Goal: Task Accomplishment & Management: Use online tool/utility

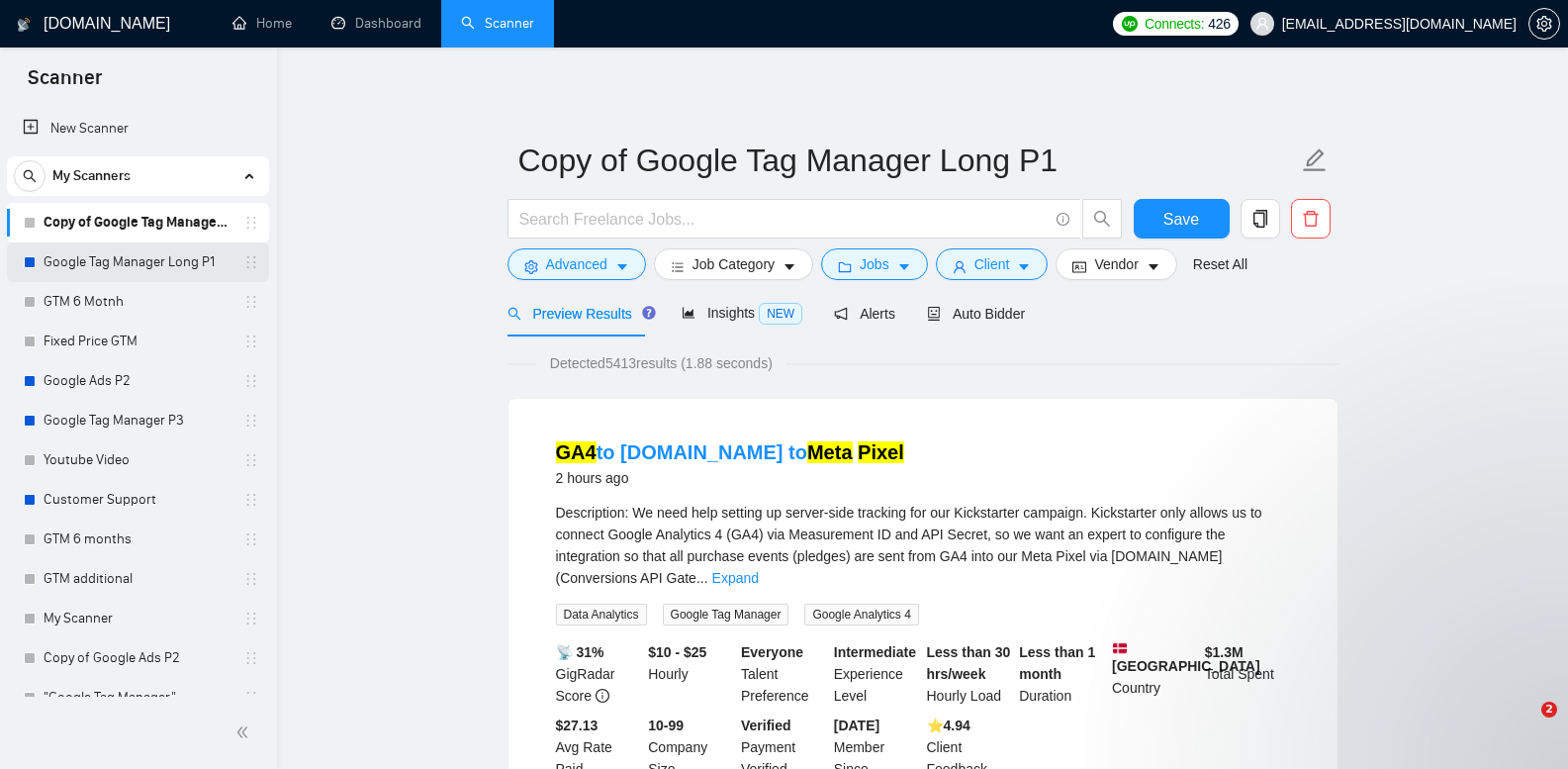
click at [191, 257] on link "Google Tag Manager Long P1" at bounding box center [138, 263] width 188 height 40
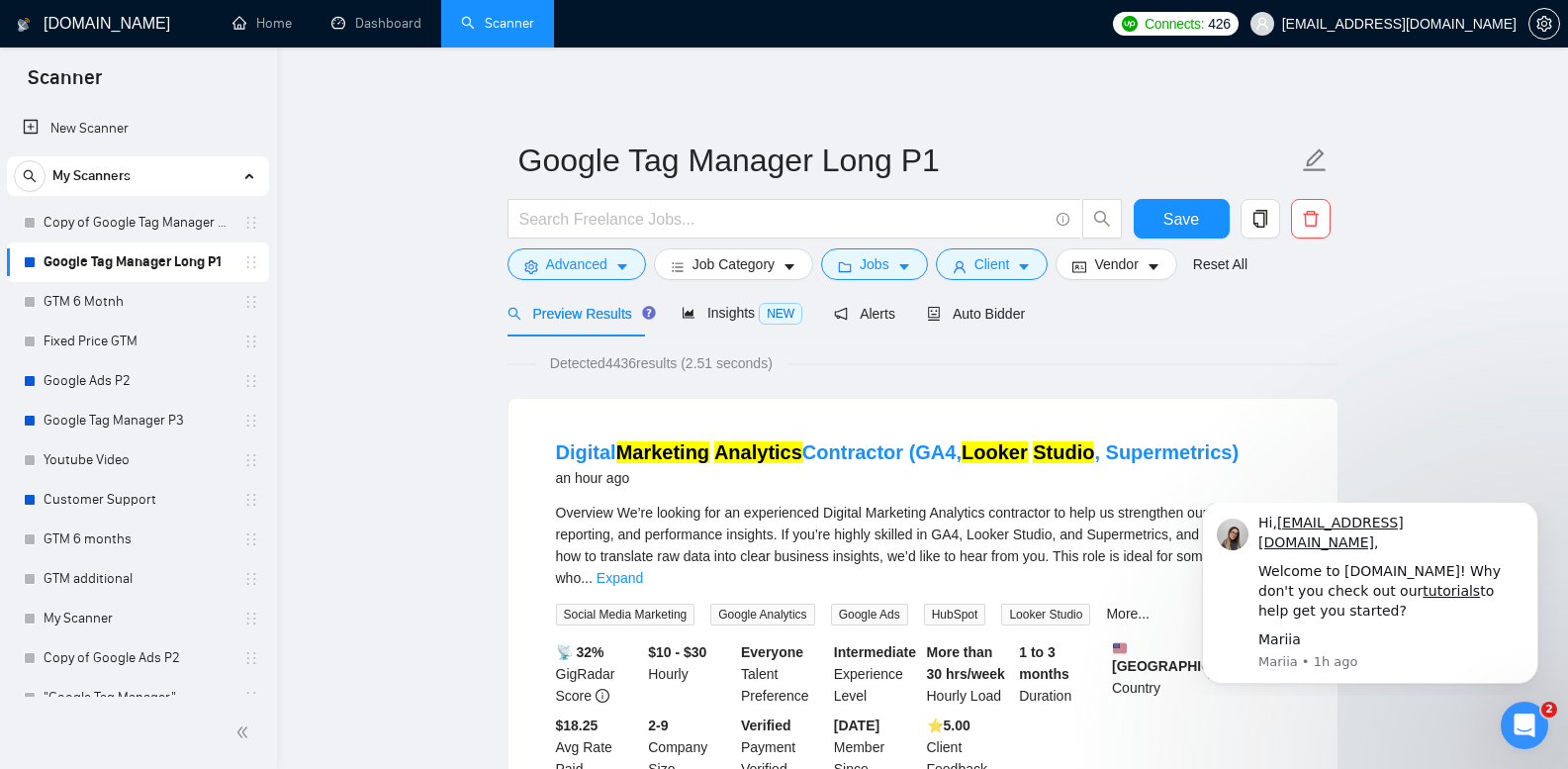
click at [160, 224] on link "Copy of Google Tag Manager Long P1" at bounding box center [138, 223] width 188 height 40
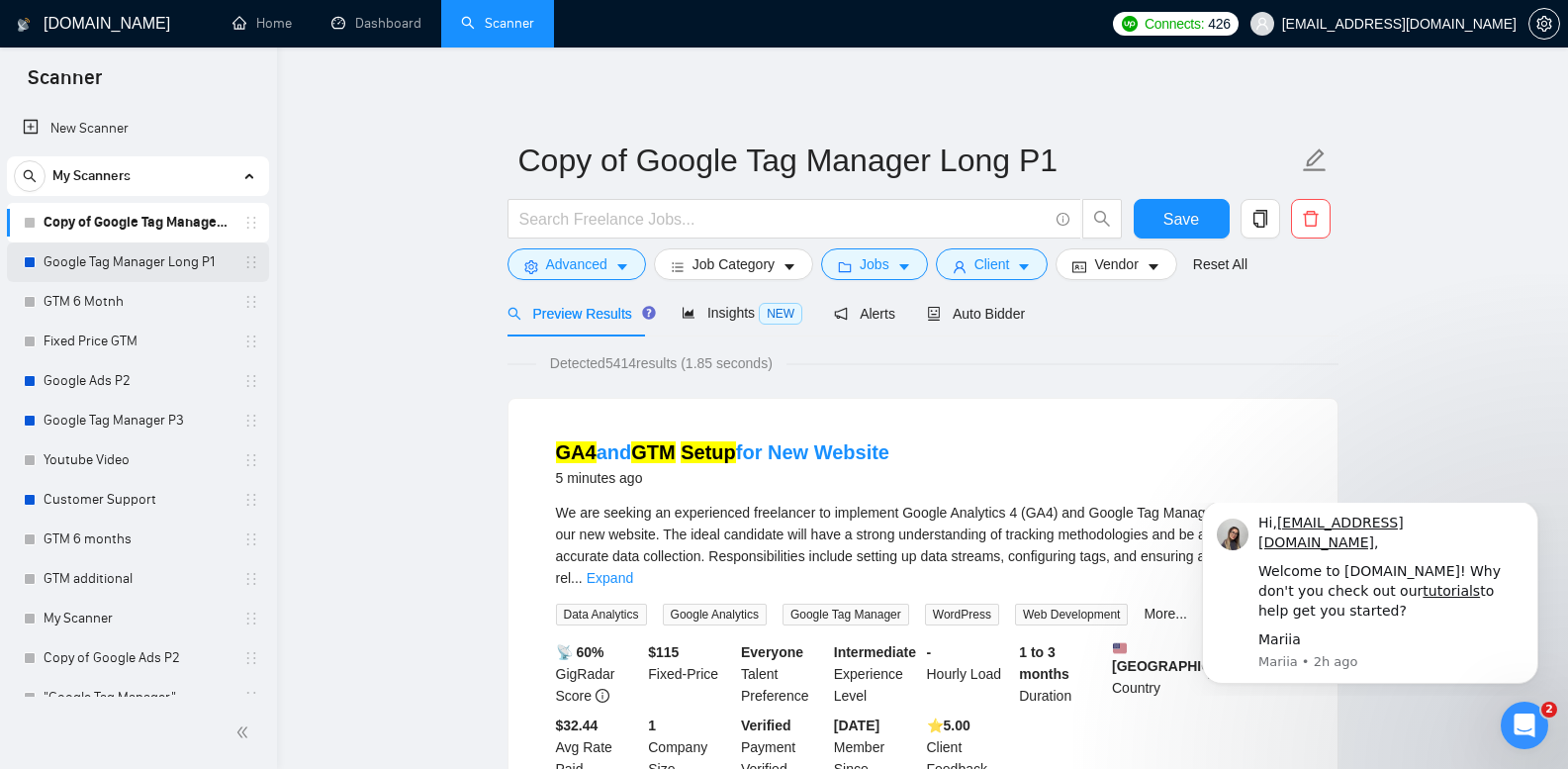
click at [171, 260] on link "Google Tag Manager Long P1" at bounding box center [138, 263] width 188 height 40
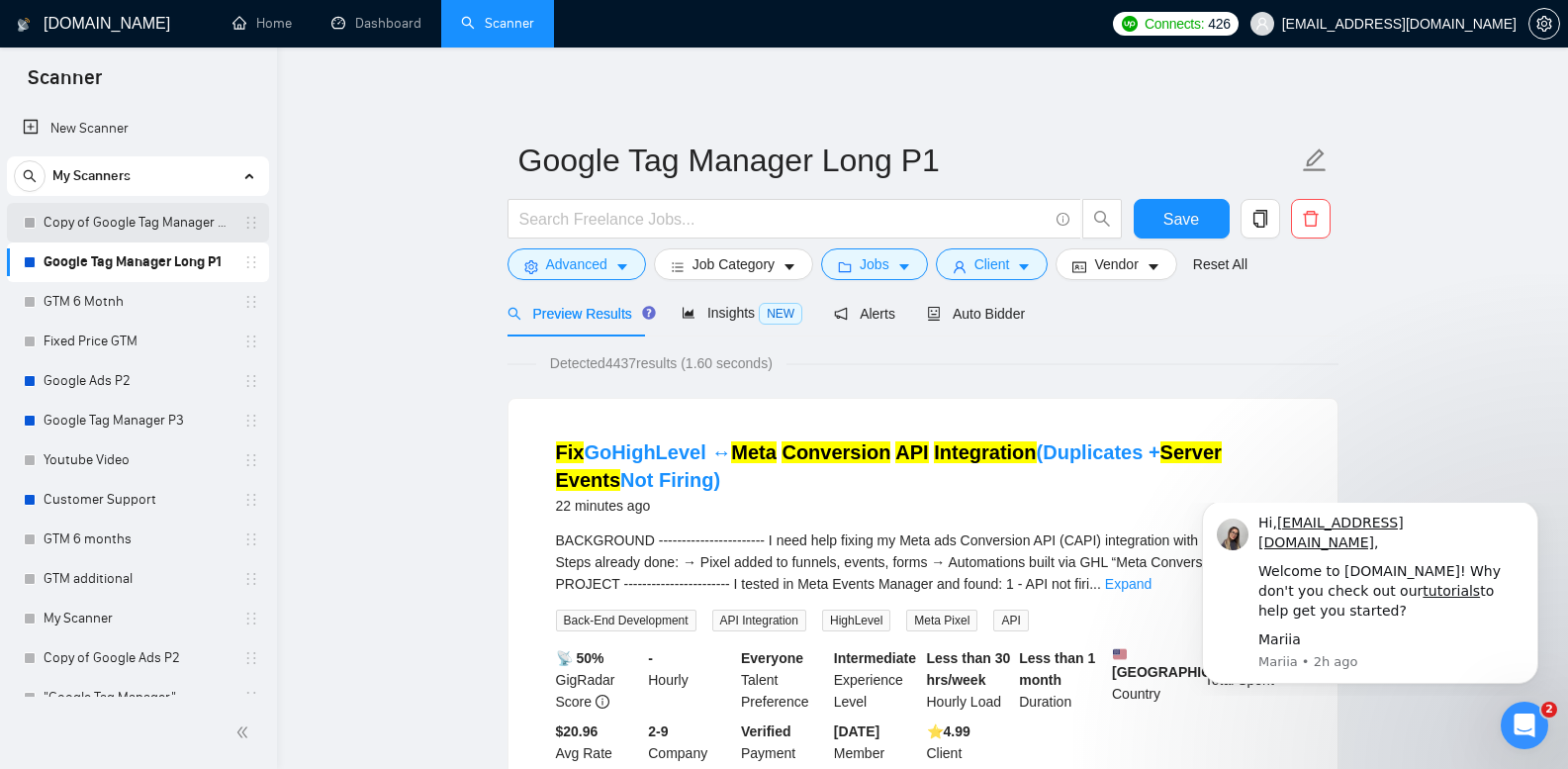
click at [163, 240] on link "Copy of Google Tag Manager Long P1" at bounding box center [138, 223] width 188 height 40
click at [163, 238] on link "Copy of Google Tag Manager Long P1" at bounding box center [138, 223] width 188 height 40
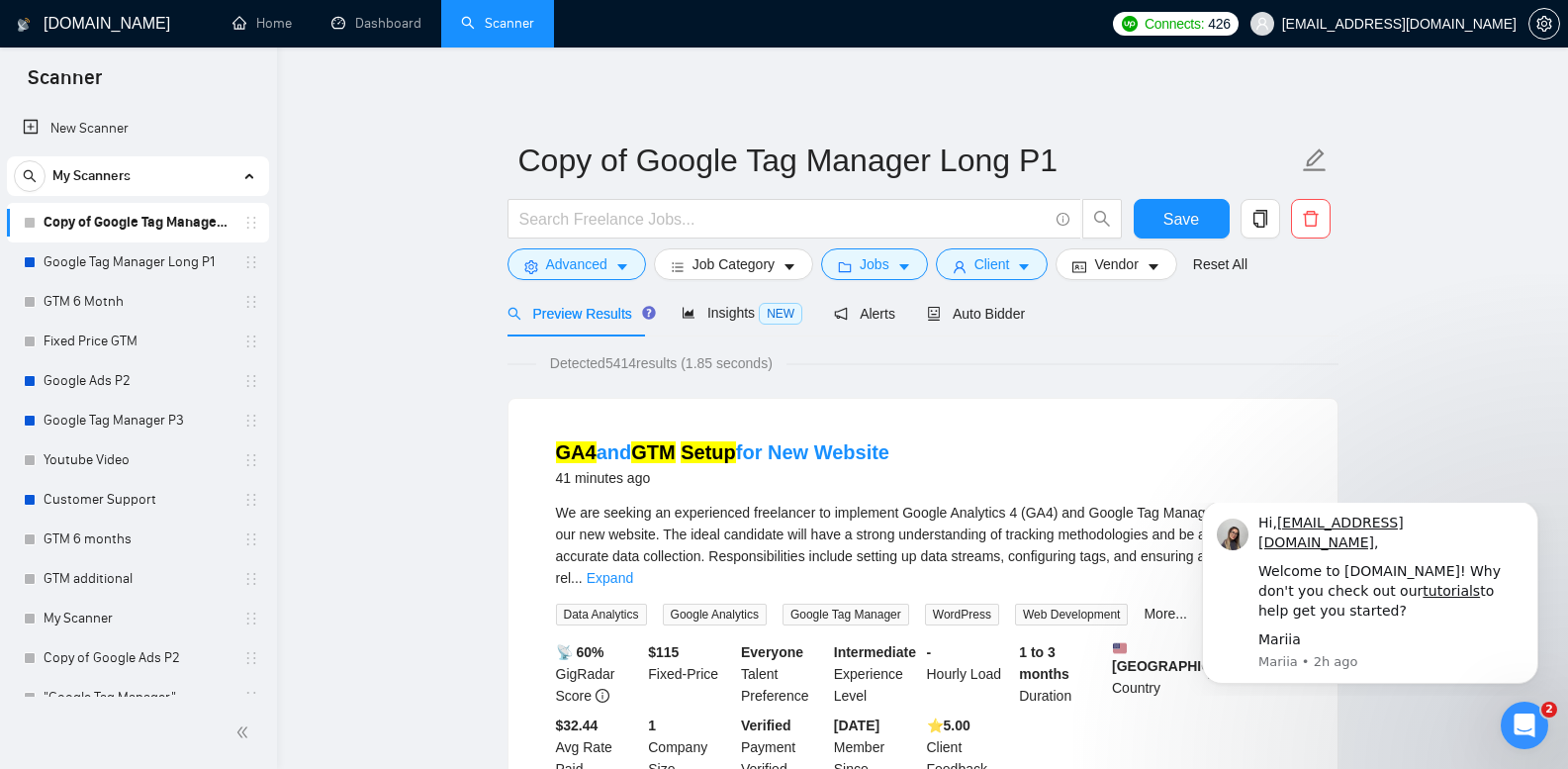
click at [1280, 313] on div "Preview Results Insights NEW Alerts Auto Bidder" at bounding box center [923, 313] width 832 height 47
click at [129, 262] on link "Google Tag Manager Long P1" at bounding box center [138, 263] width 188 height 40
click at [128, 262] on link "Google Tag Manager Long P1" at bounding box center [138, 263] width 188 height 40
click at [128, 263] on link "Google Tag Manager Long P1" at bounding box center [138, 263] width 188 height 40
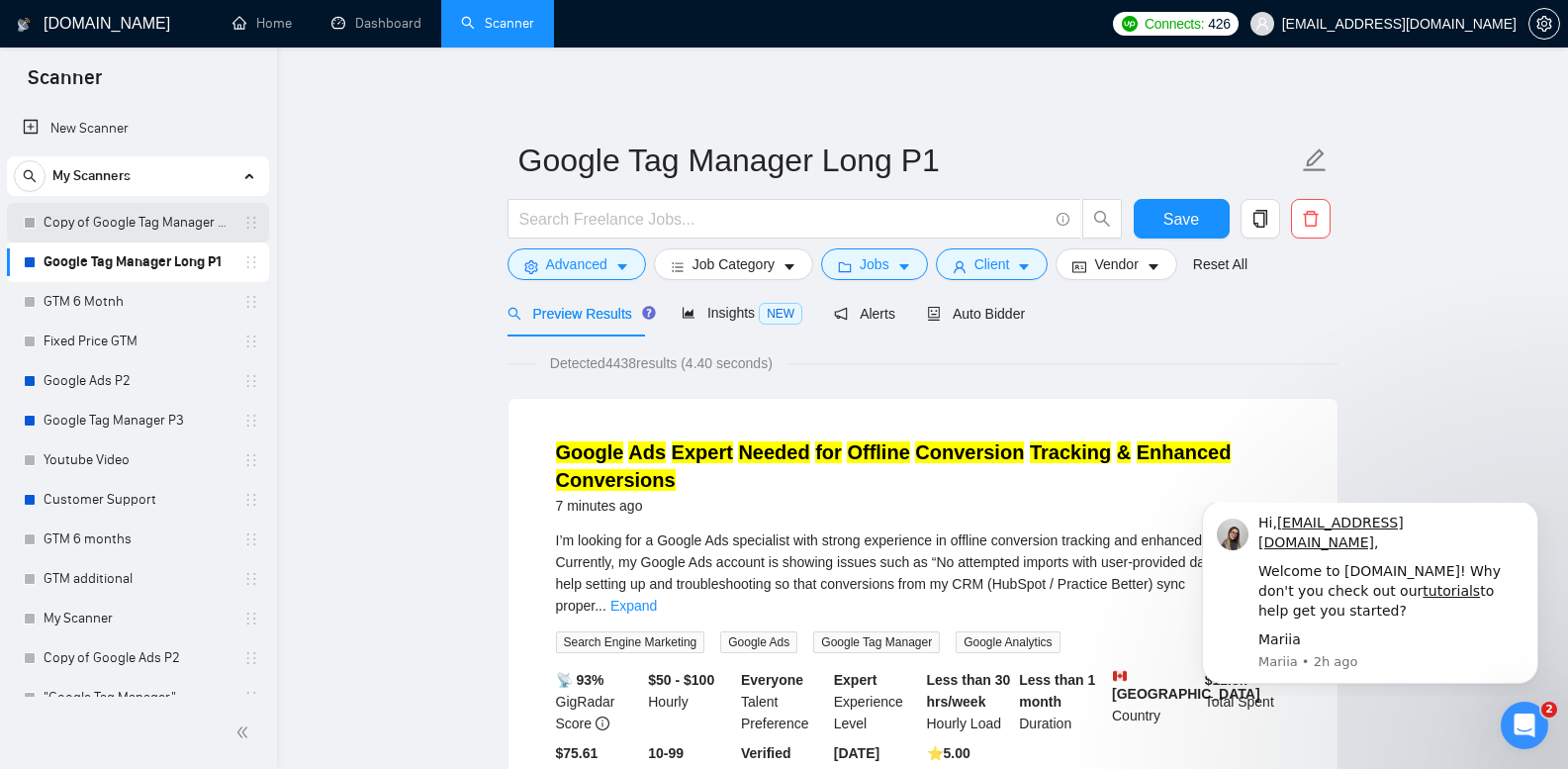
click at [187, 225] on link "Copy of Google Tag Manager Long P1" at bounding box center [138, 223] width 188 height 40
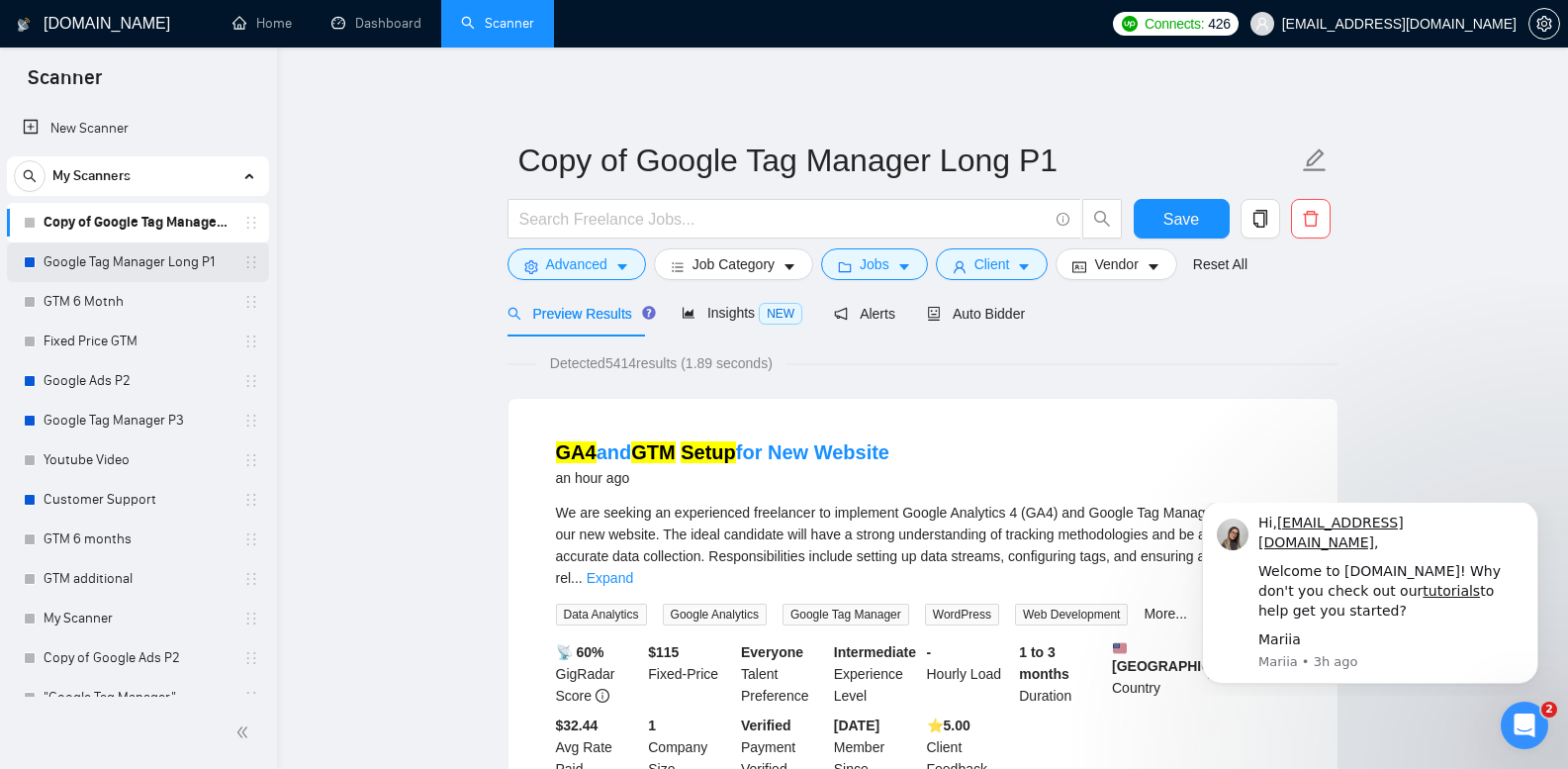
click at [138, 267] on link "Google Tag Manager Long P1" at bounding box center [138, 263] width 188 height 40
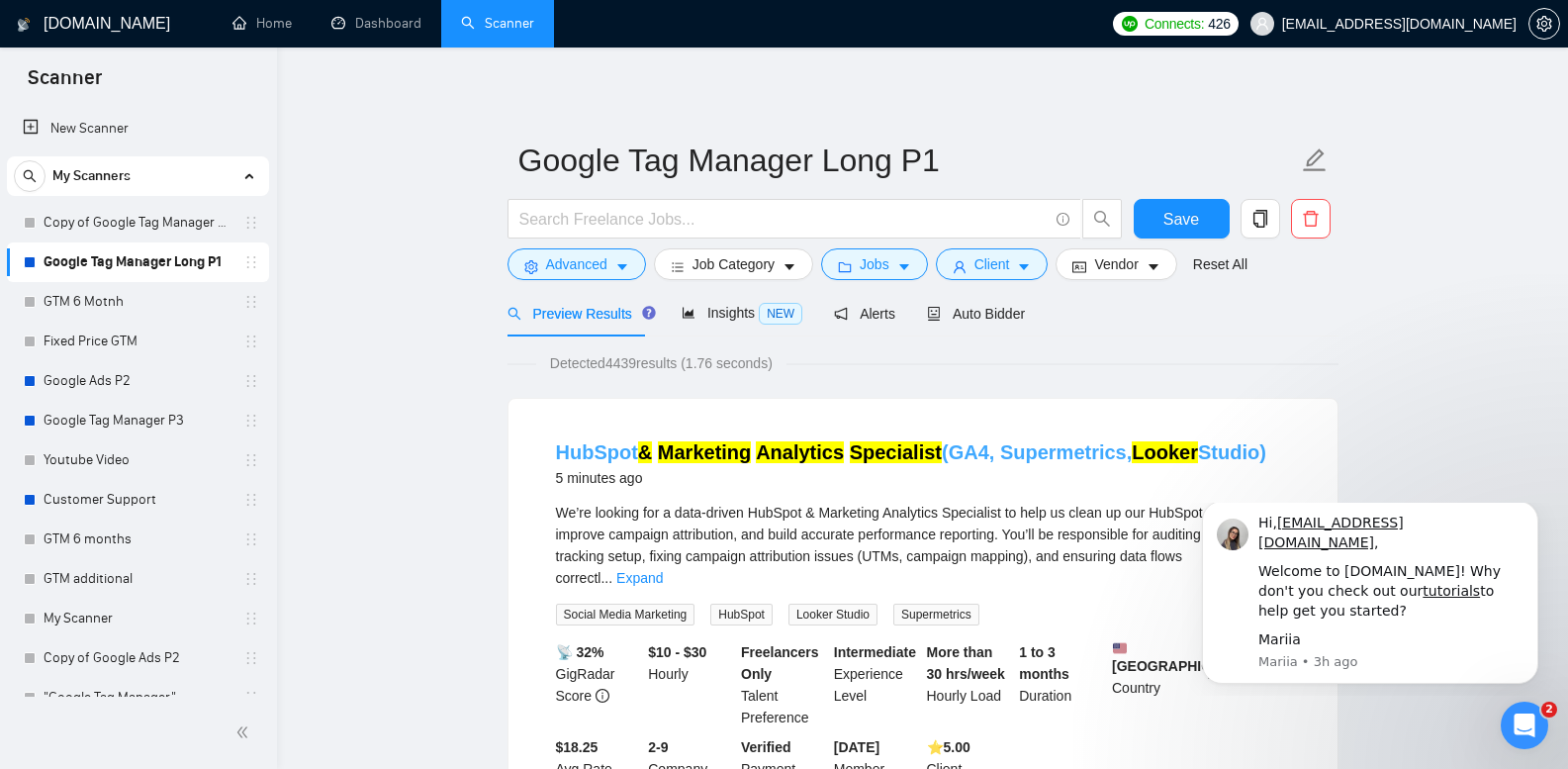
click at [998, 460] on link "HubSpot & Marketing Analytics Specialist (GA4, Supermetrics, Looker Studio)" at bounding box center [911, 452] width 711 height 22
click at [108, 224] on link "Copy of Google Tag Manager Long P1" at bounding box center [138, 223] width 188 height 40
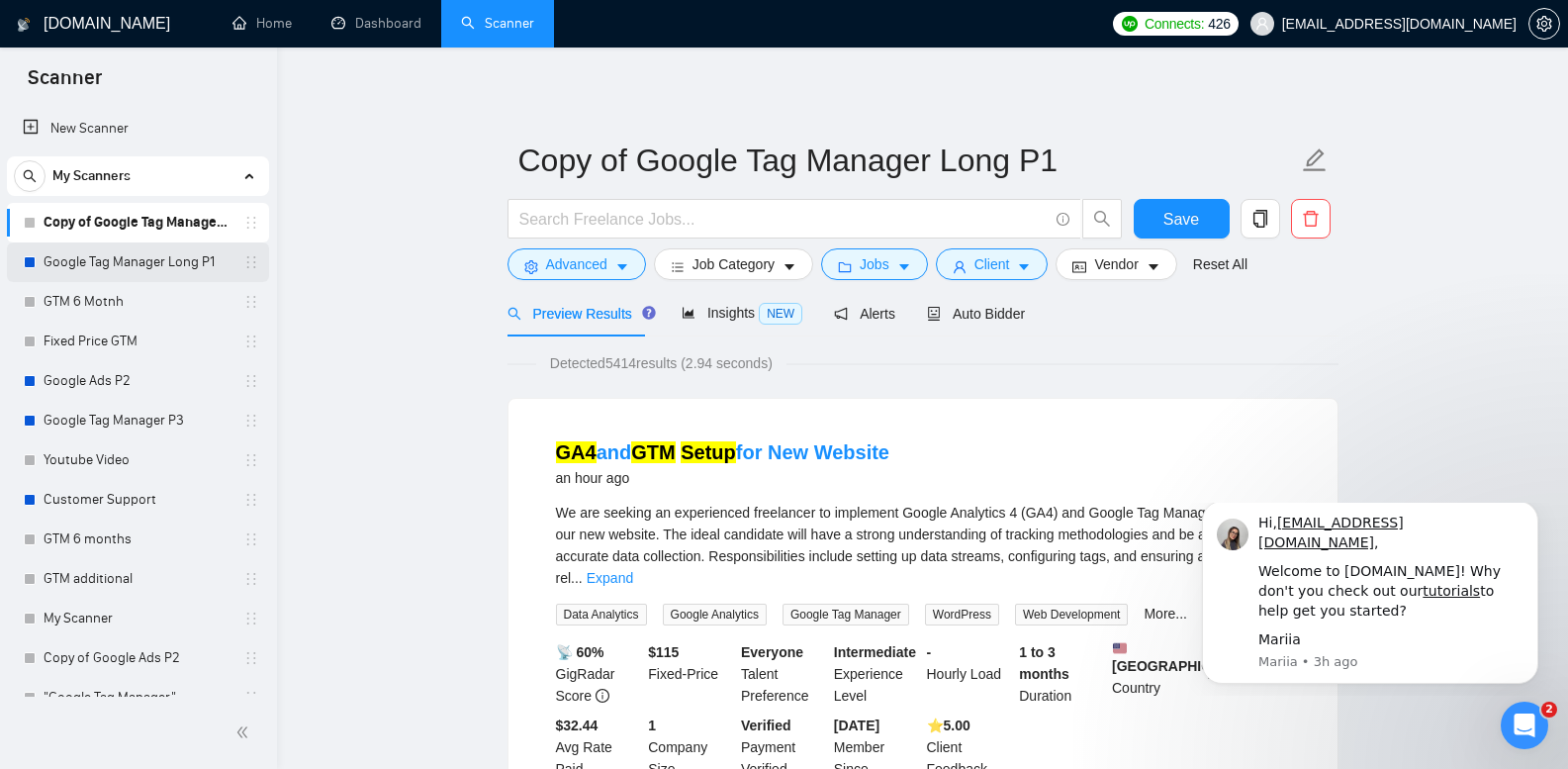
click at [149, 258] on link "Google Tag Manager Long P1" at bounding box center [138, 263] width 188 height 40
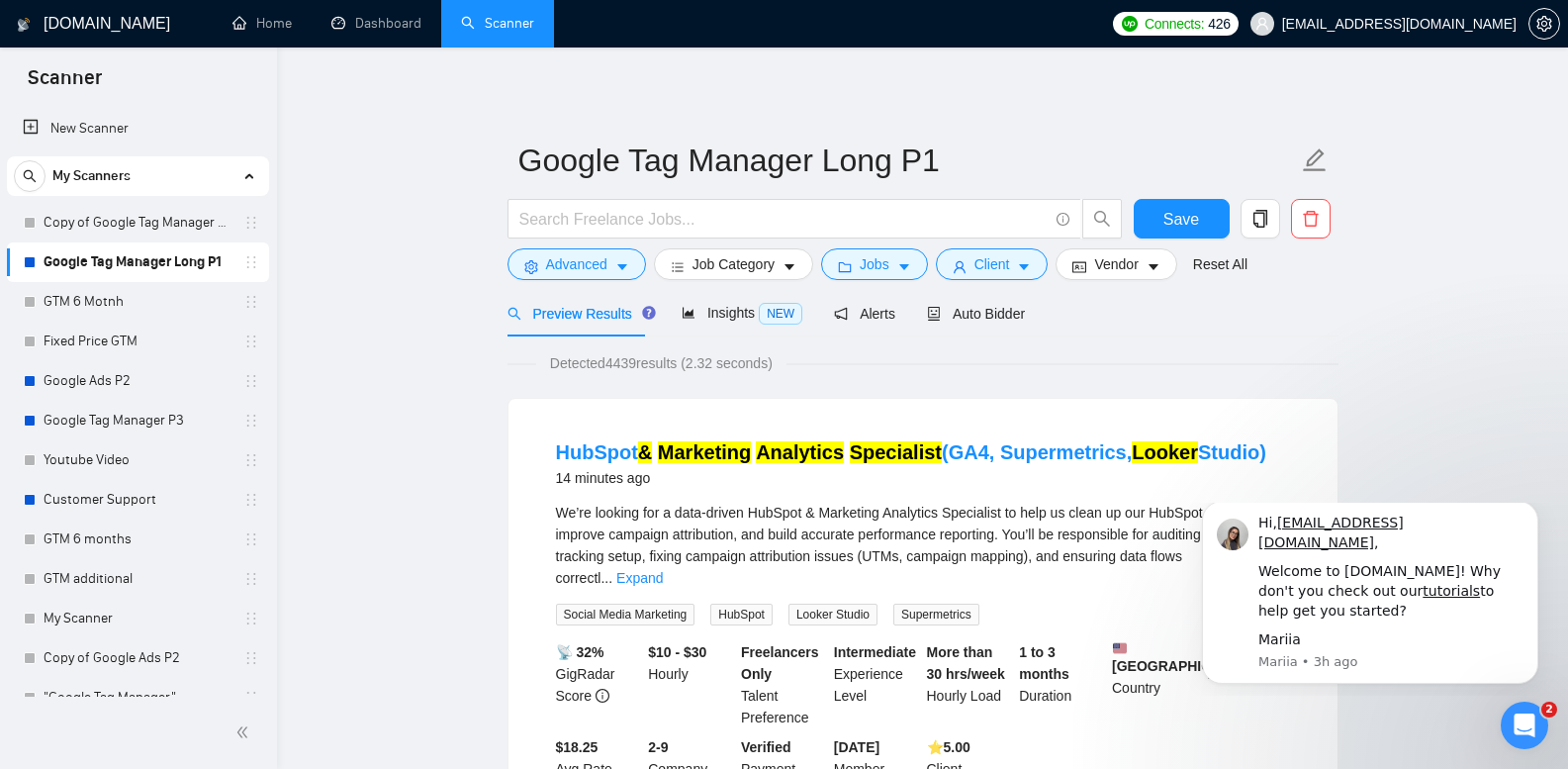
click at [188, 234] on link "Copy of Google Tag Manager Long P1" at bounding box center [138, 223] width 188 height 40
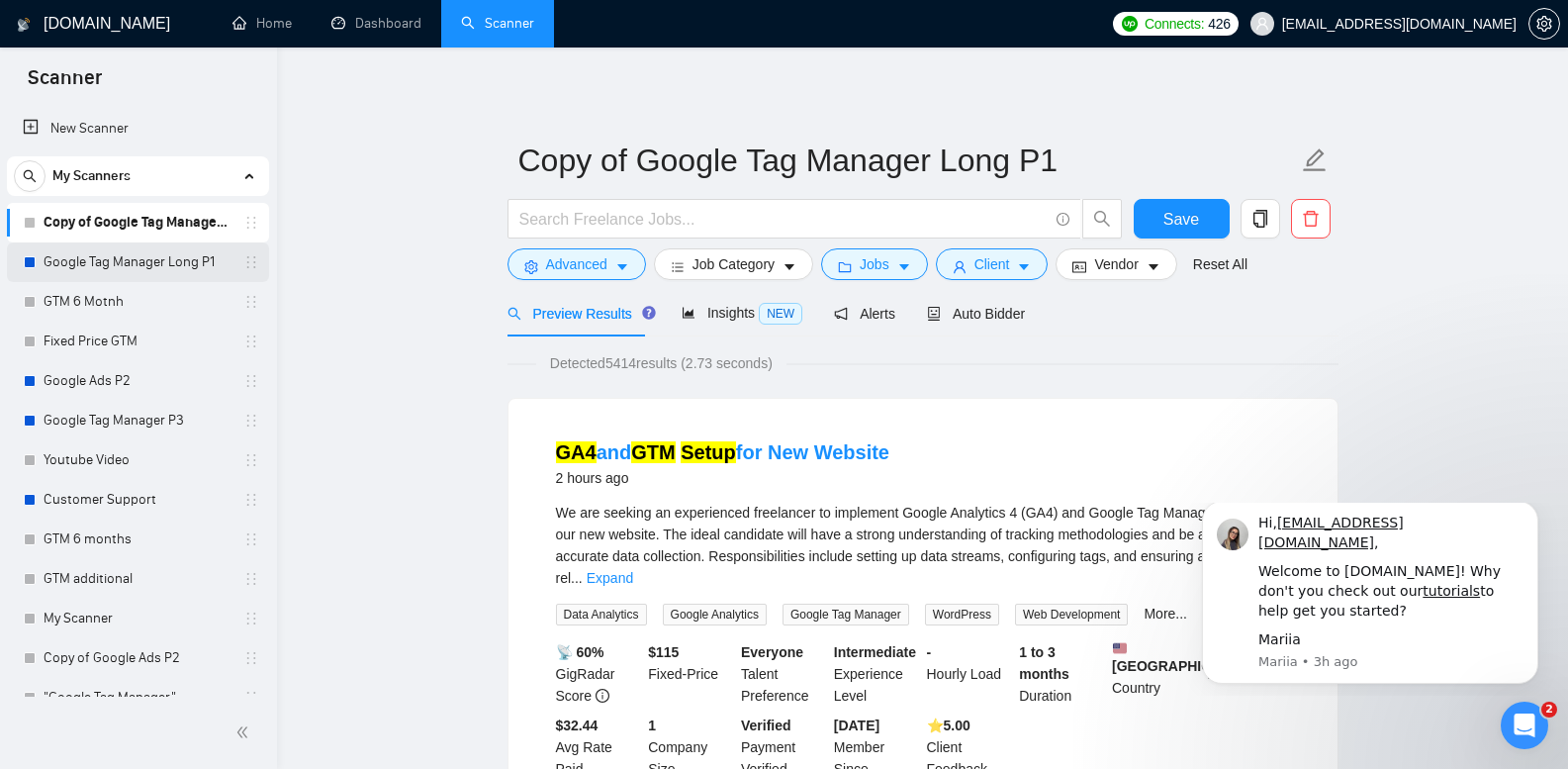
click at [151, 267] on link "Google Tag Manager Long P1" at bounding box center [138, 263] width 188 height 40
